Goal: Information Seeking & Learning: Learn about a topic

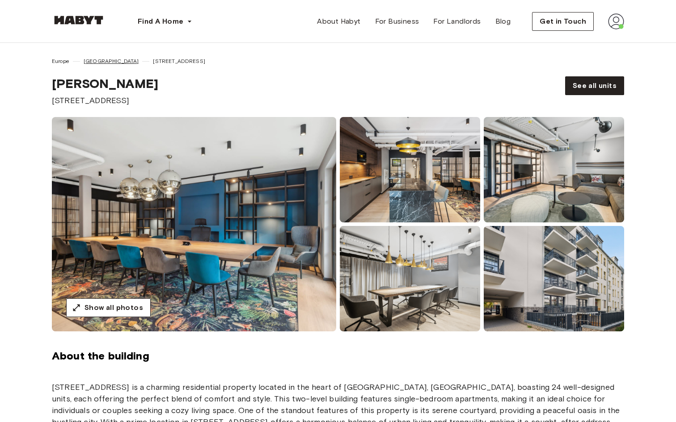
click at [92, 60] on span "[GEOGRAPHIC_DATA]" at bounding box center [111, 61] width 55 height 8
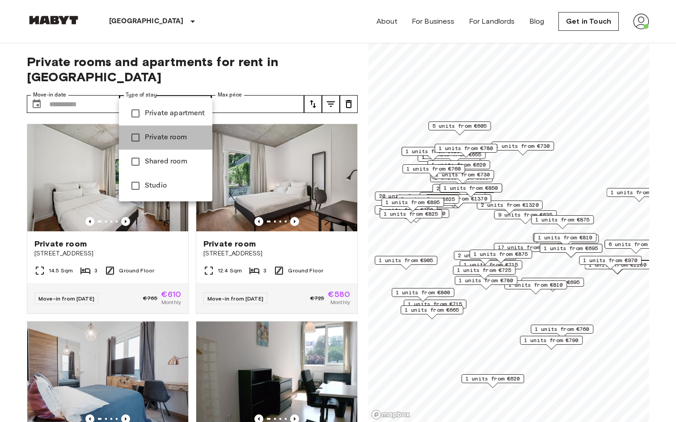
click at [182, 141] on span "Private room" at bounding box center [175, 137] width 60 height 11
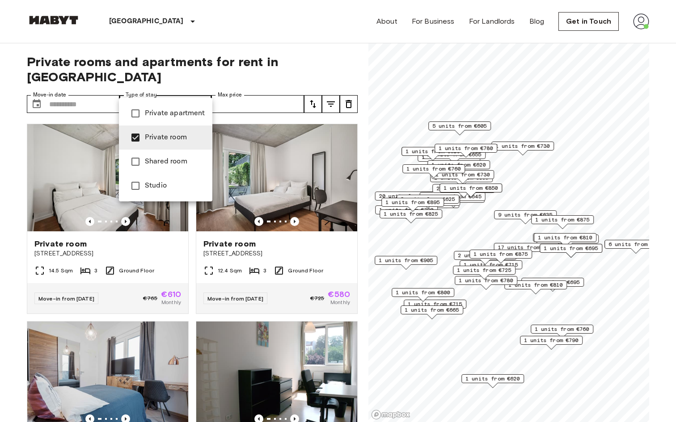
click at [182, 122] on li "Private apartment" at bounding box center [165, 113] width 93 height 24
click at [185, 93] on div at bounding box center [338, 211] width 676 height 422
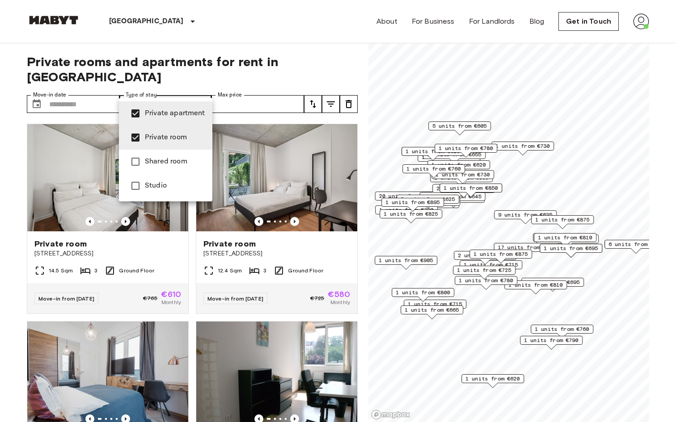
click at [181, 141] on span "Private room" at bounding box center [175, 137] width 60 height 11
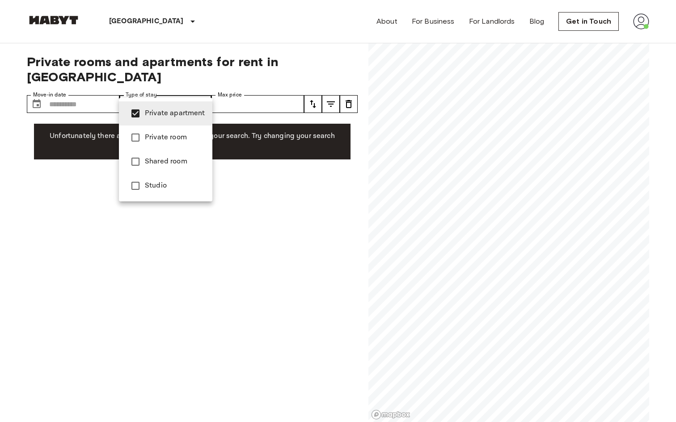
click at [174, 189] on span "Studio" at bounding box center [175, 186] width 60 height 11
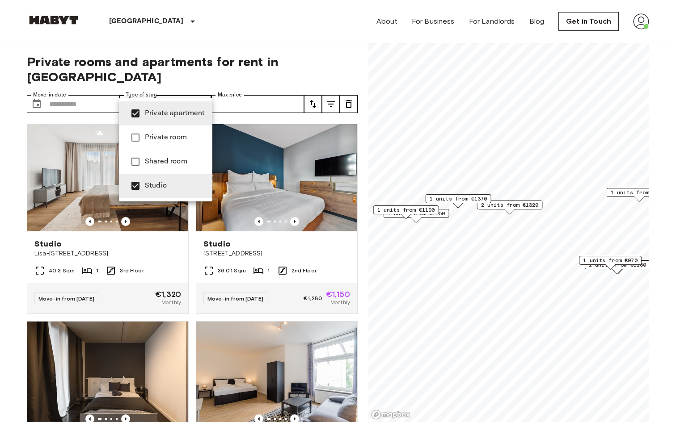
type input "**********"
click at [178, 97] on div at bounding box center [338, 211] width 676 height 422
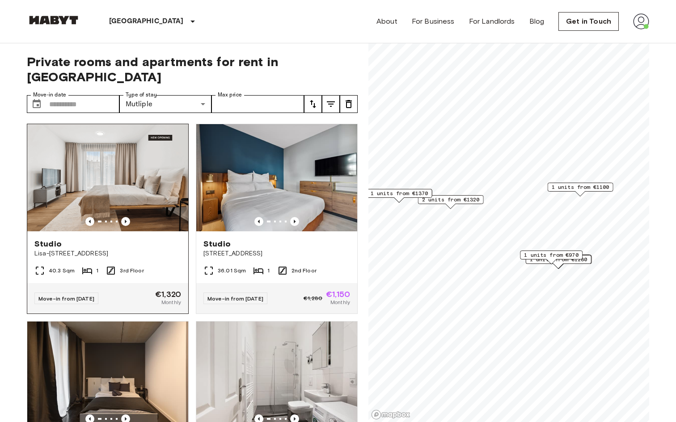
click at [128, 198] on img at bounding box center [107, 177] width 161 height 107
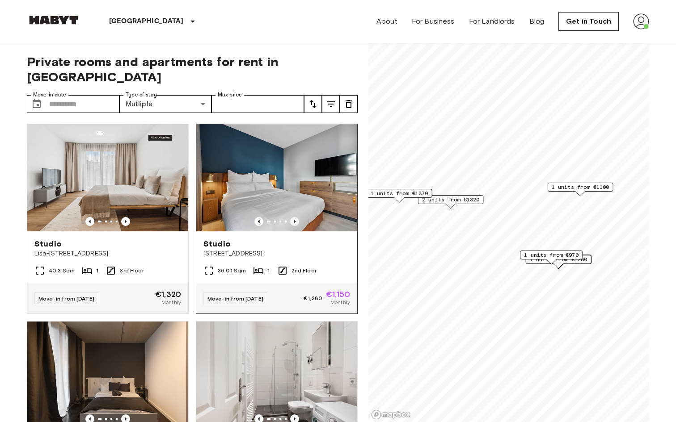
click at [295, 217] on icon "Previous image" at bounding box center [294, 221] width 9 height 9
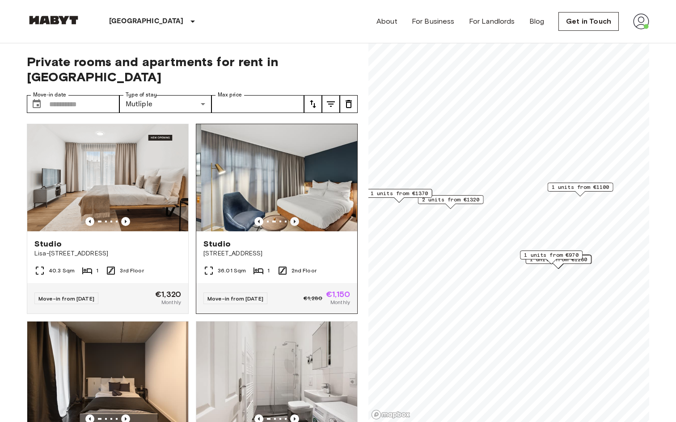
click at [295, 217] on icon "Previous image" at bounding box center [294, 221] width 9 height 9
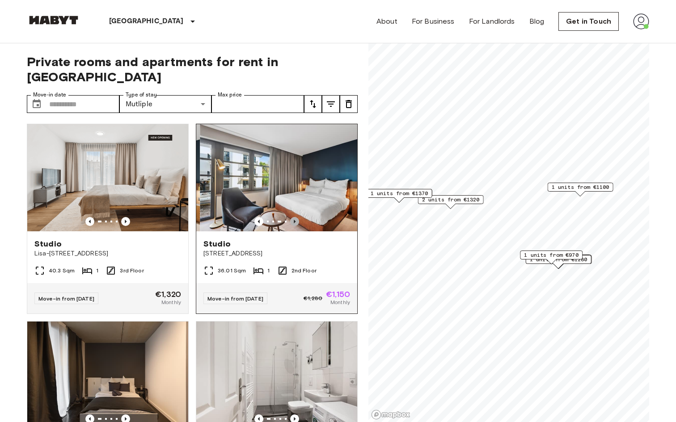
click at [295, 217] on icon "Previous image" at bounding box center [294, 221] width 9 height 9
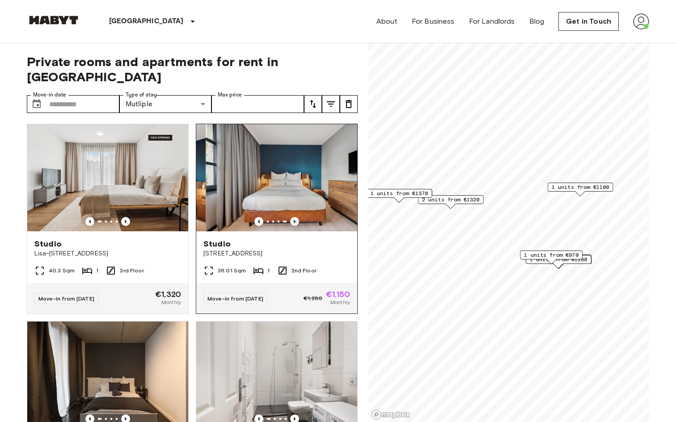
click at [295, 217] on icon "Previous image" at bounding box center [294, 221] width 9 height 9
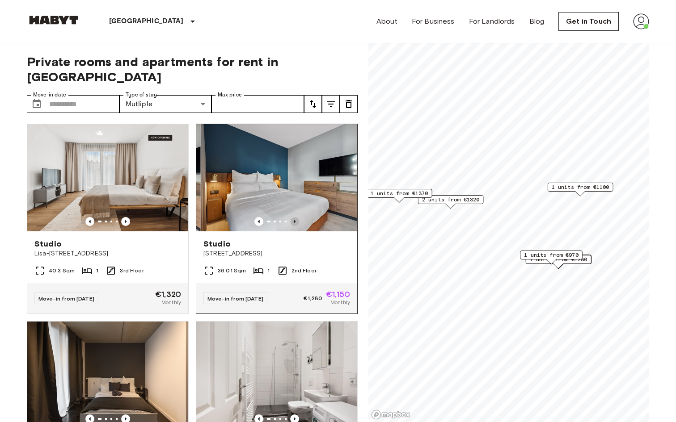
click at [295, 217] on icon "Previous image" at bounding box center [294, 221] width 9 height 9
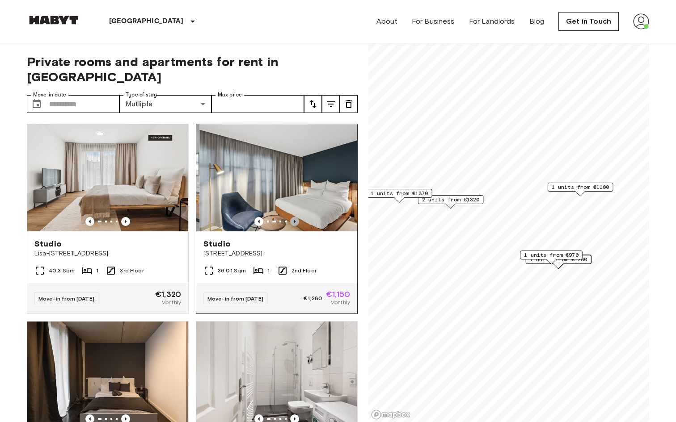
click at [295, 217] on icon "Previous image" at bounding box center [294, 221] width 9 height 9
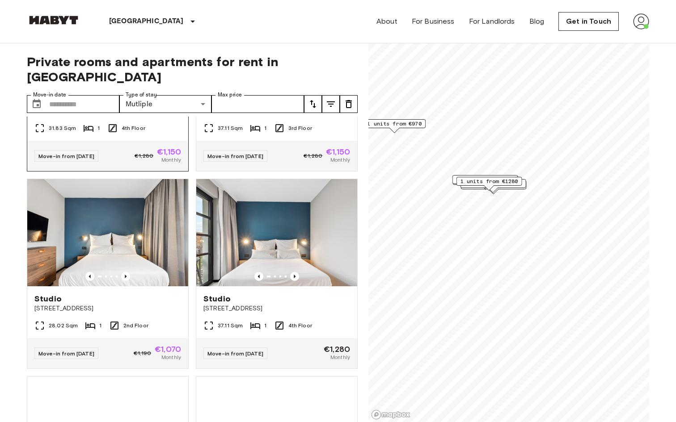
scroll to position [365, 0]
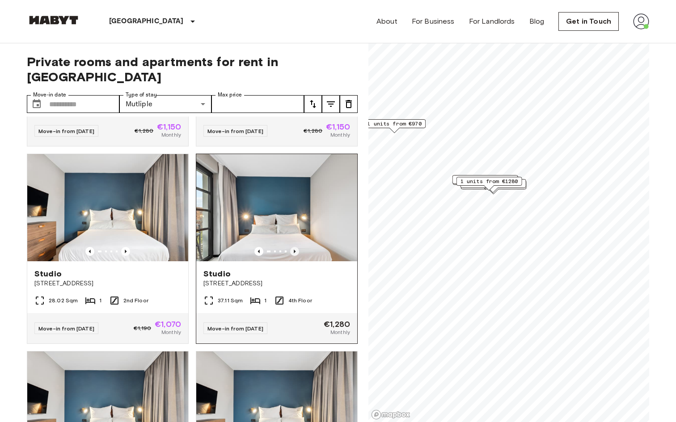
click at [296, 247] on icon "Previous image" at bounding box center [294, 251] width 9 height 9
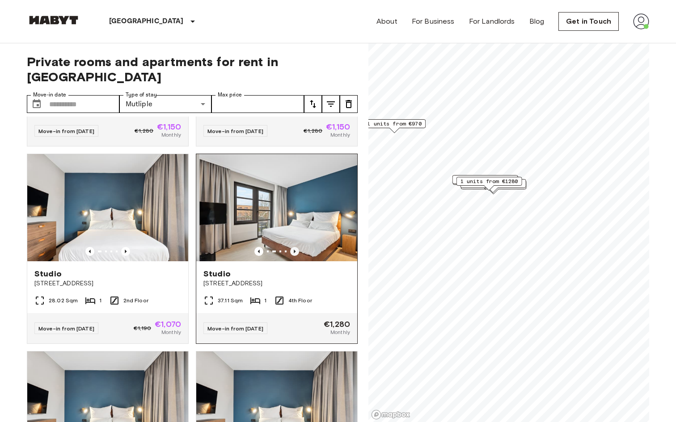
click at [296, 247] on icon "Previous image" at bounding box center [294, 251] width 9 height 9
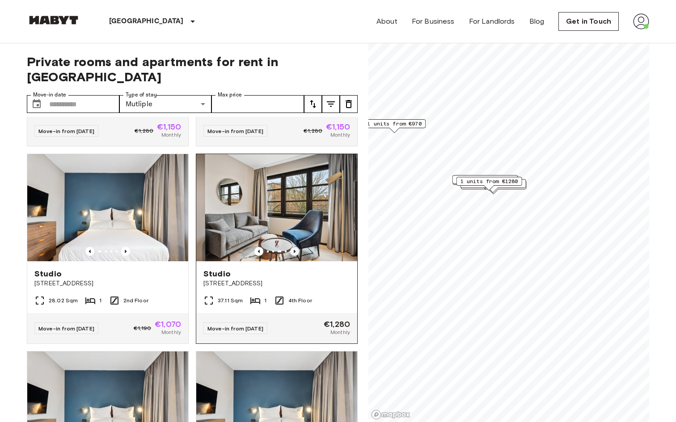
click at [299, 247] on icon "Previous image" at bounding box center [294, 251] width 9 height 9
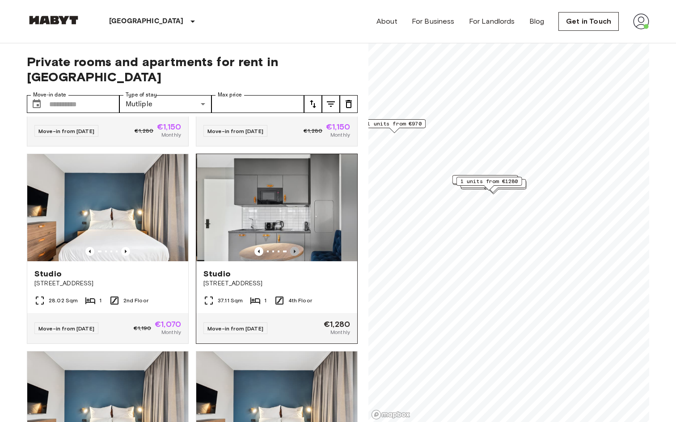
click at [299, 247] on icon "Previous image" at bounding box center [294, 251] width 9 height 9
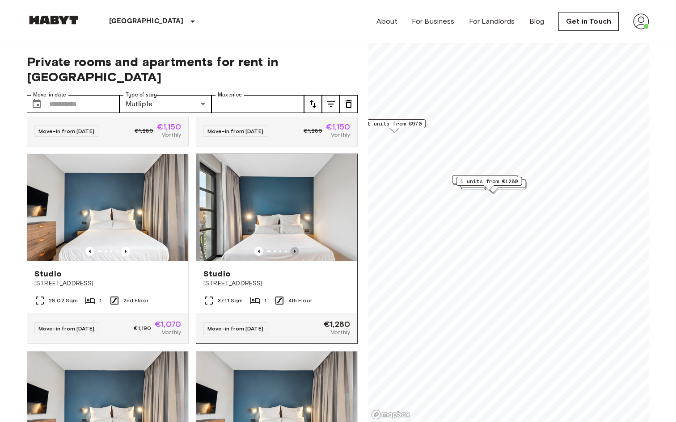
click at [299, 247] on icon "Previous image" at bounding box center [294, 251] width 9 height 9
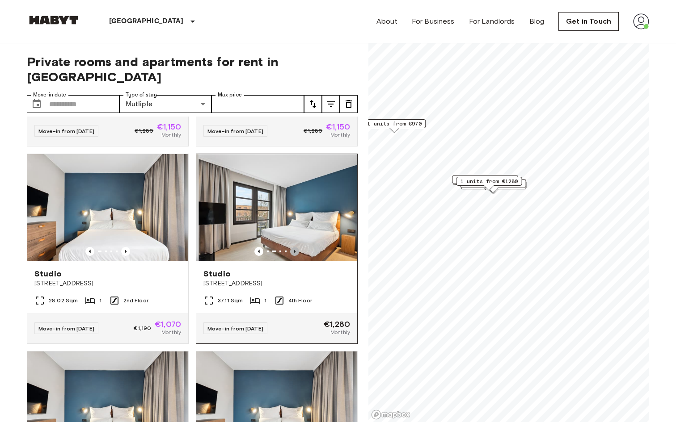
click at [299, 247] on icon "Previous image" at bounding box center [294, 251] width 9 height 9
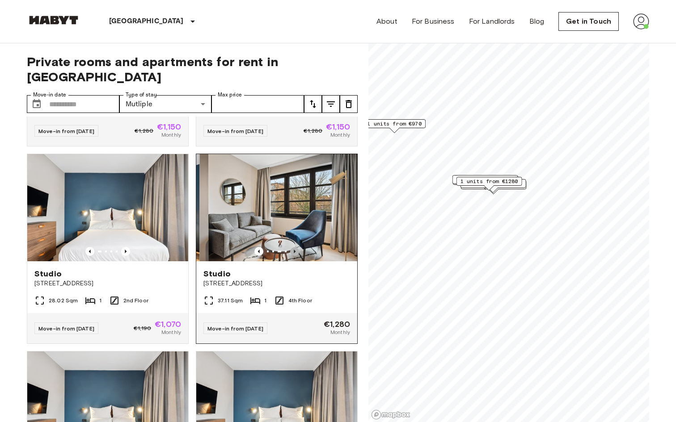
click at [299, 247] on icon "Previous image" at bounding box center [294, 251] width 9 height 9
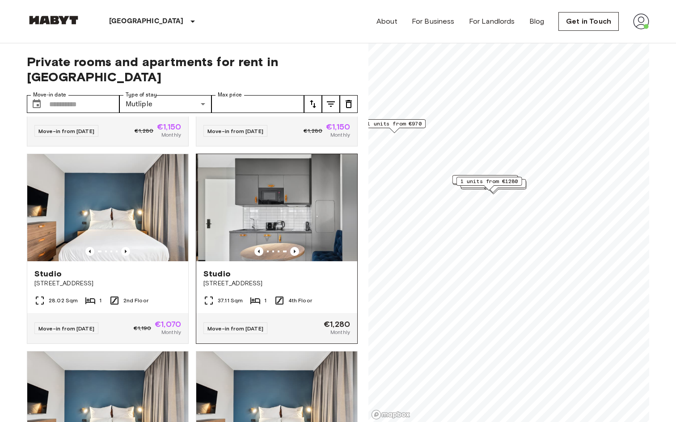
click at [305, 191] on img at bounding box center [278, 207] width 161 height 107
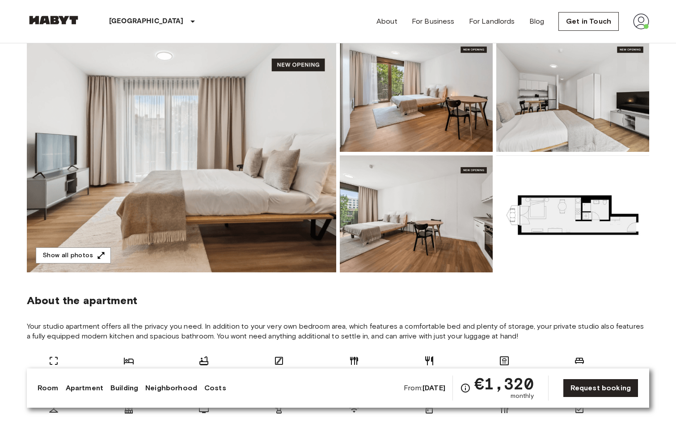
scroll to position [79, 0]
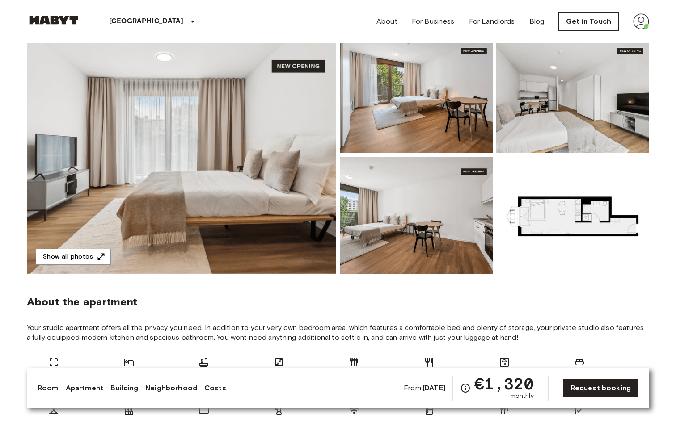
click at [587, 223] on img at bounding box center [572, 215] width 153 height 117
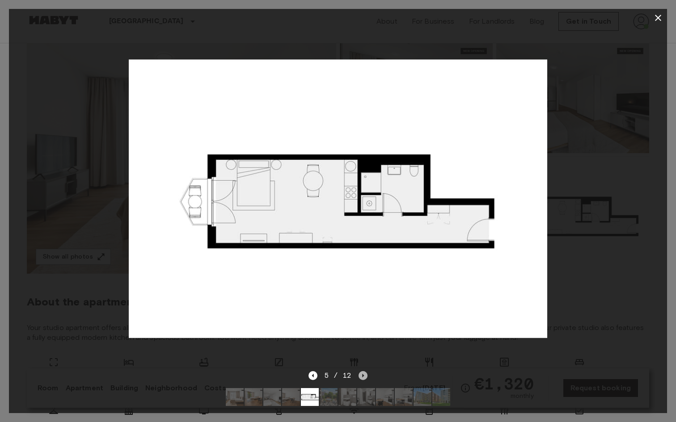
click at [364, 379] on icon "Next image" at bounding box center [362, 375] width 9 height 9
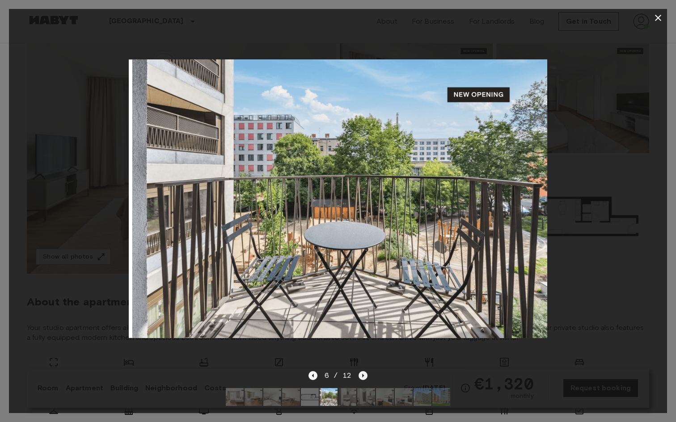
click at [364, 379] on icon "Next image" at bounding box center [362, 375] width 9 height 9
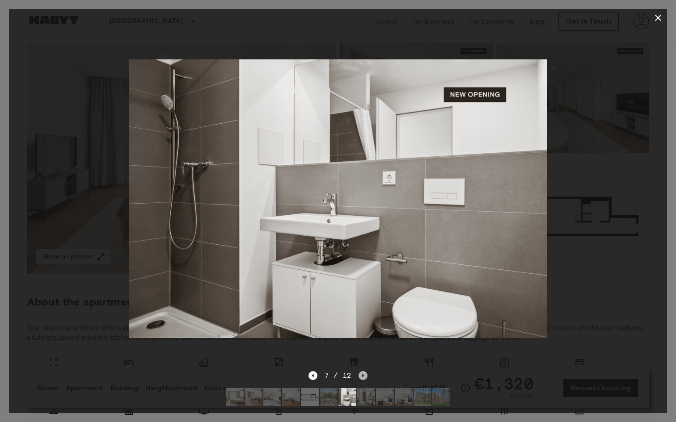
click at [364, 379] on icon "Next image" at bounding box center [362, 375] width 9 height 9
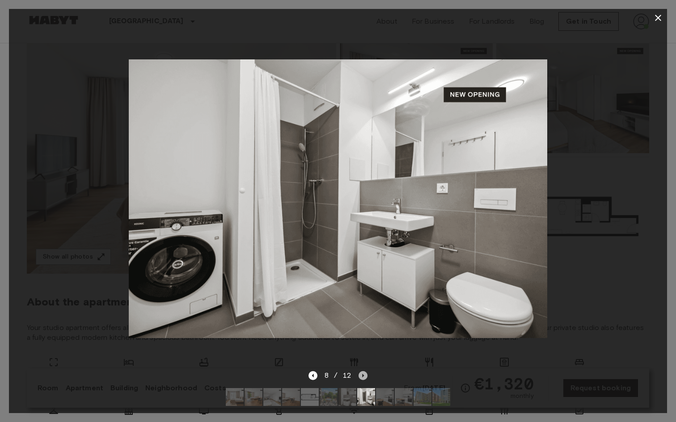
click at [364, 379] on icon "Next image" at bounding box center [362, 375] width 9 height 9
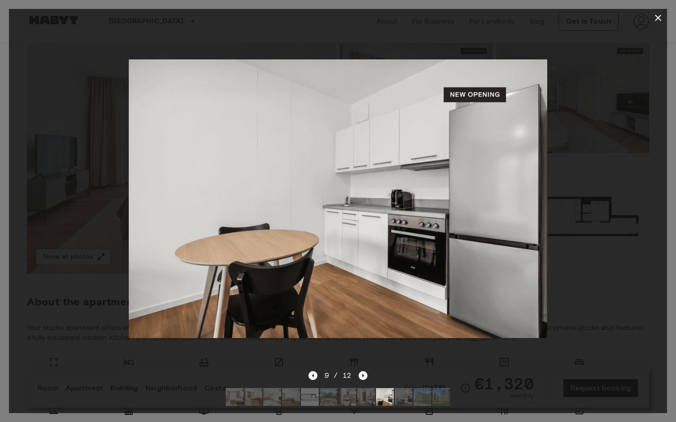
click at [364, 379] on icon "Next image" at bounding box center [362, 375] width 9 height 9
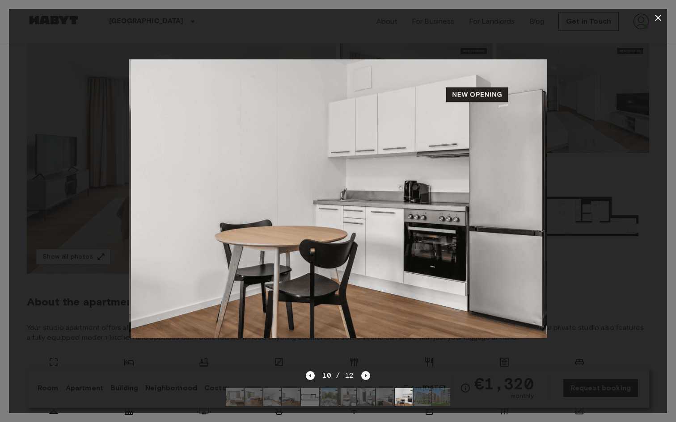
click at [364, 379] on icon "Next image" at bounding box center [365, 375] width 9 height 9
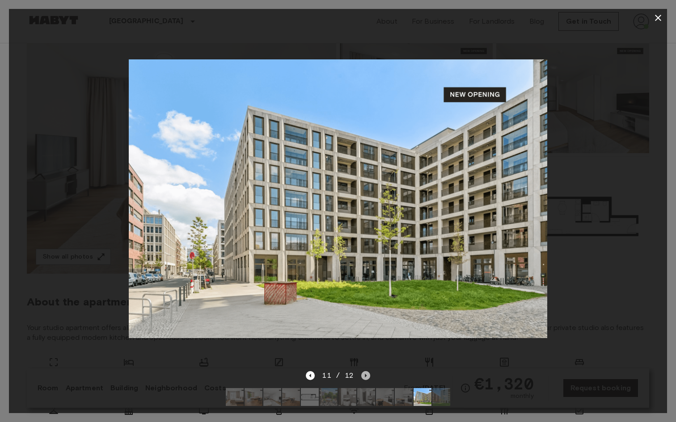
click at [364, 379] on icon "Next image" at bounding box center [365, 375] width 9 height 9
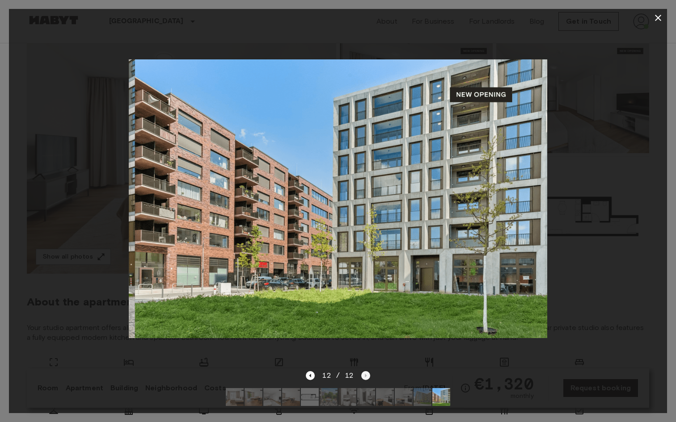
click at [364, 379] on div "12 / 12" at bounding box center [338, 376] width 64 height 11
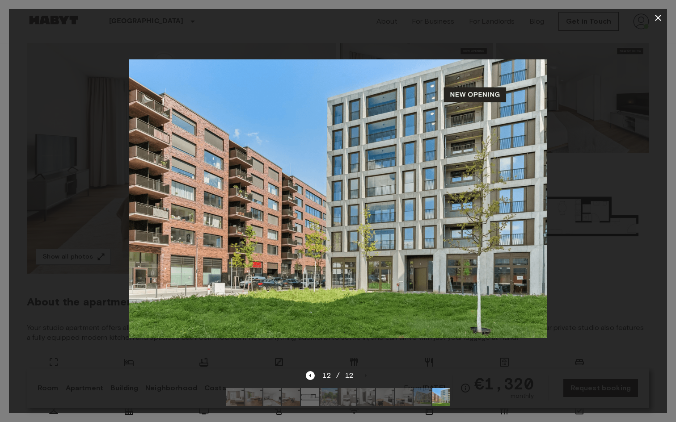
click at [664, 21] on button "button" at bounding box center [658, 18] width 18 height 18
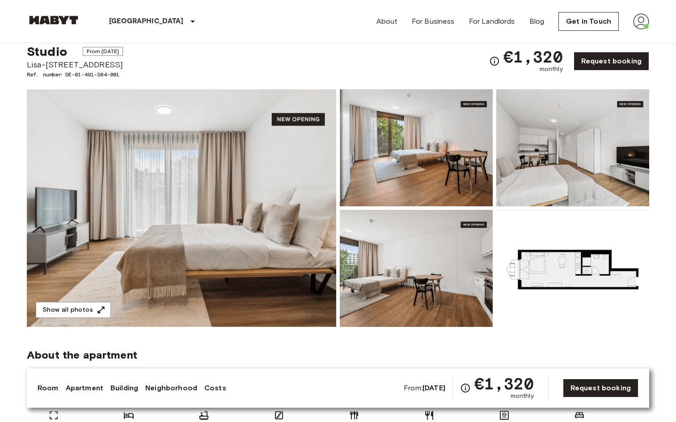
scroll to position [15, 0]
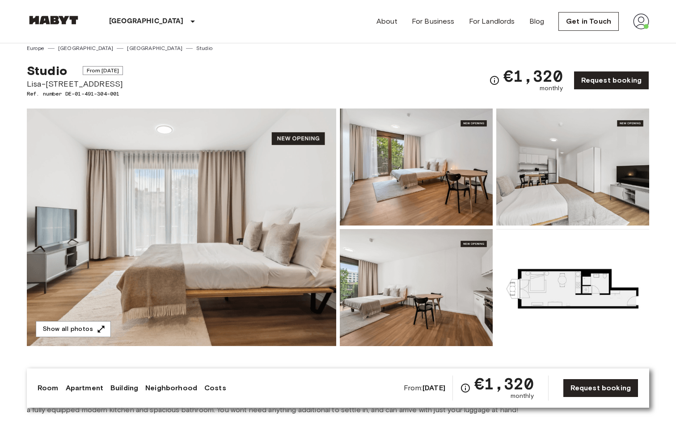
click at [74, 88] on span "Lisa-Fittko-Straße 13" at bounding box center [75, 84] width 96 height 12
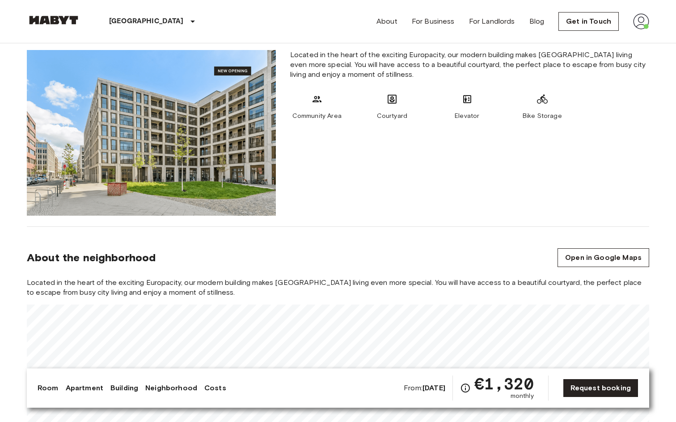
click at [127, 384] on link "Building" at bounding box center [124, 388] width 28 height 11
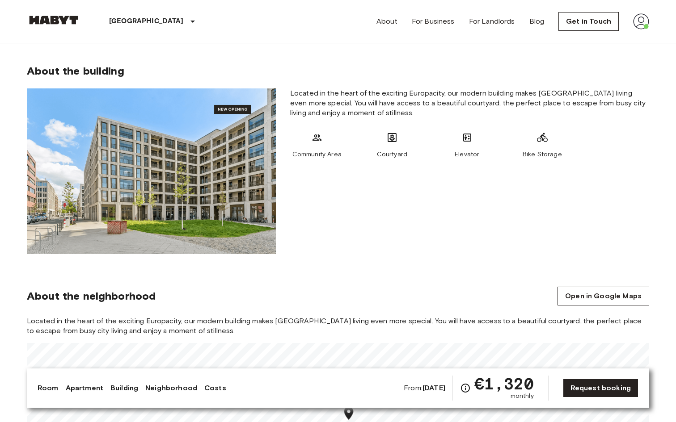
click at [314, 140] on icon at bounding box center [316, 138] width 9 height 6
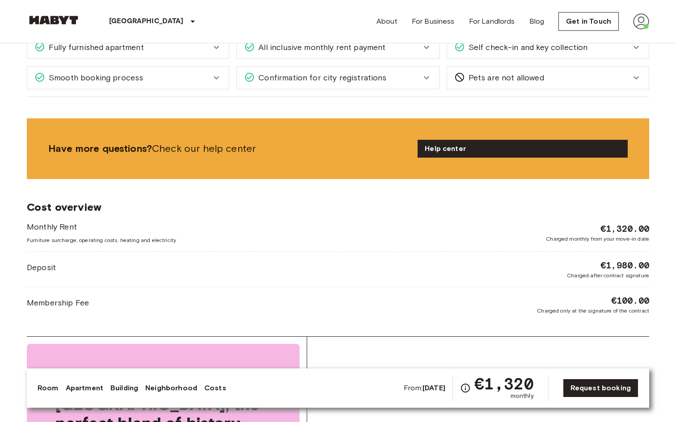
scroll to position [977, 0]
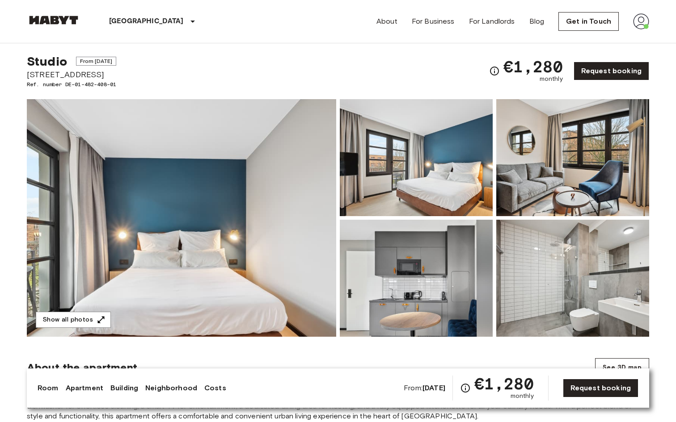
scroll to position [17, 0]
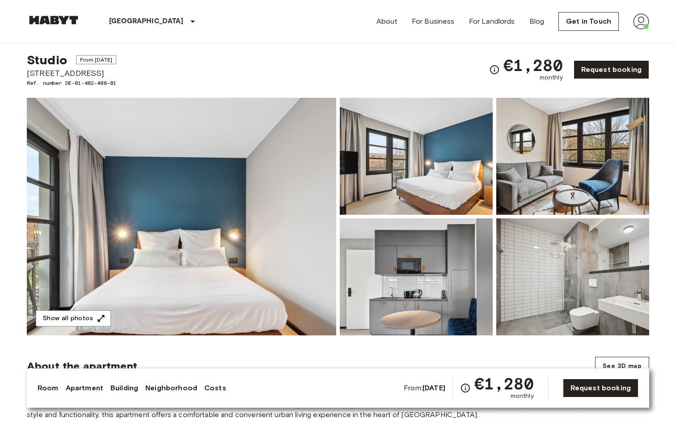
click at [432, 244] on img at bounding box center [416, 277] width 153 height 117
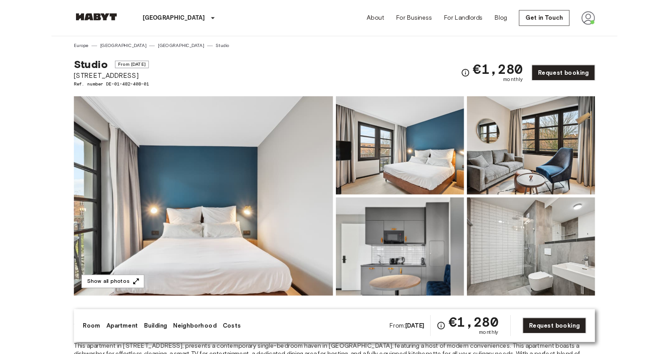
scroll to position [0, 0]
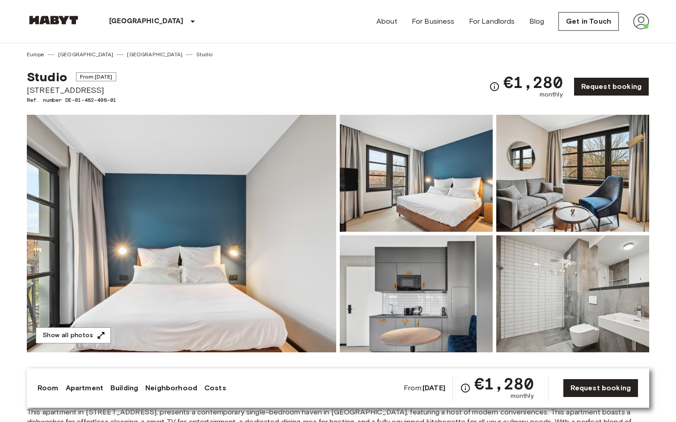
click at [68, 22] on img at bounding box center [54, 20] width 54 height 9
